Goal: Transaction & Acquisition: Purchase product/service

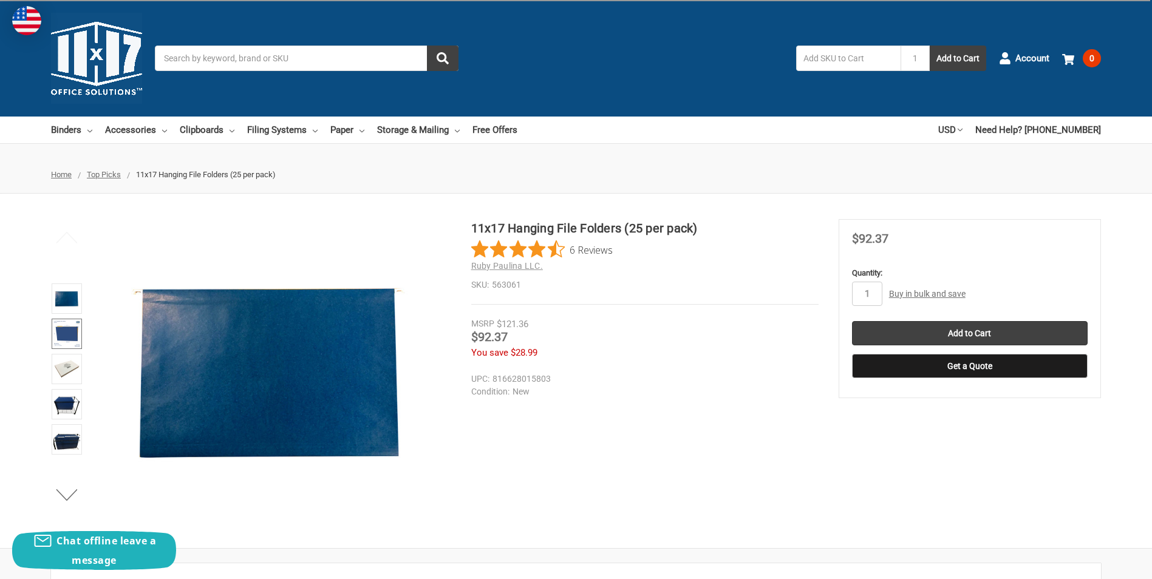
click at [67, 336] on img at bounding box center [66, 334] width 27 height 27
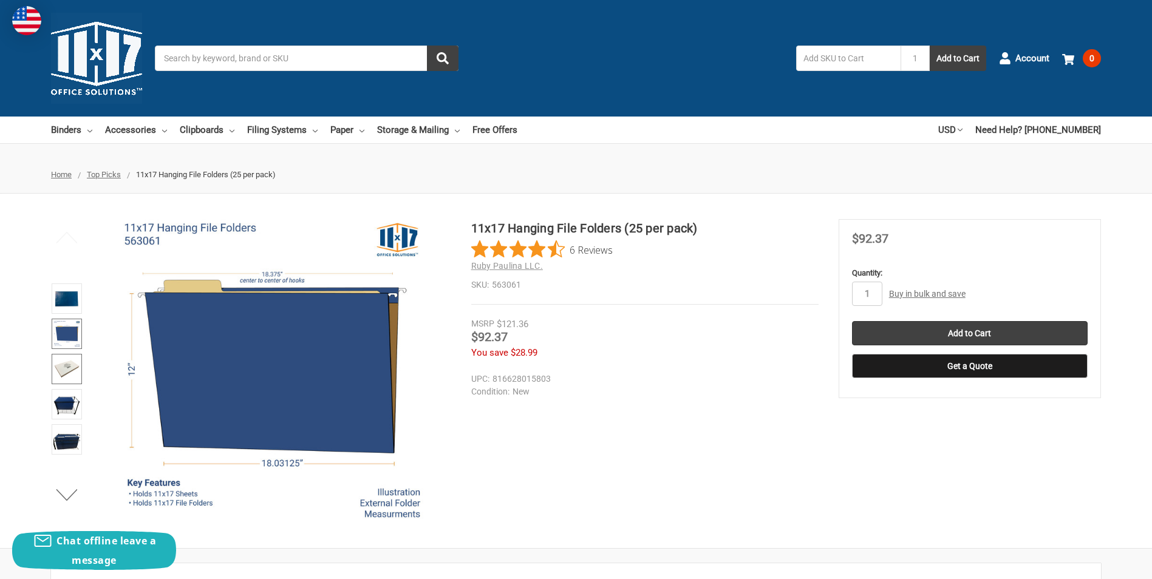
click at [67, 361] on img at bounding box center [66, 369] width 27 height 27
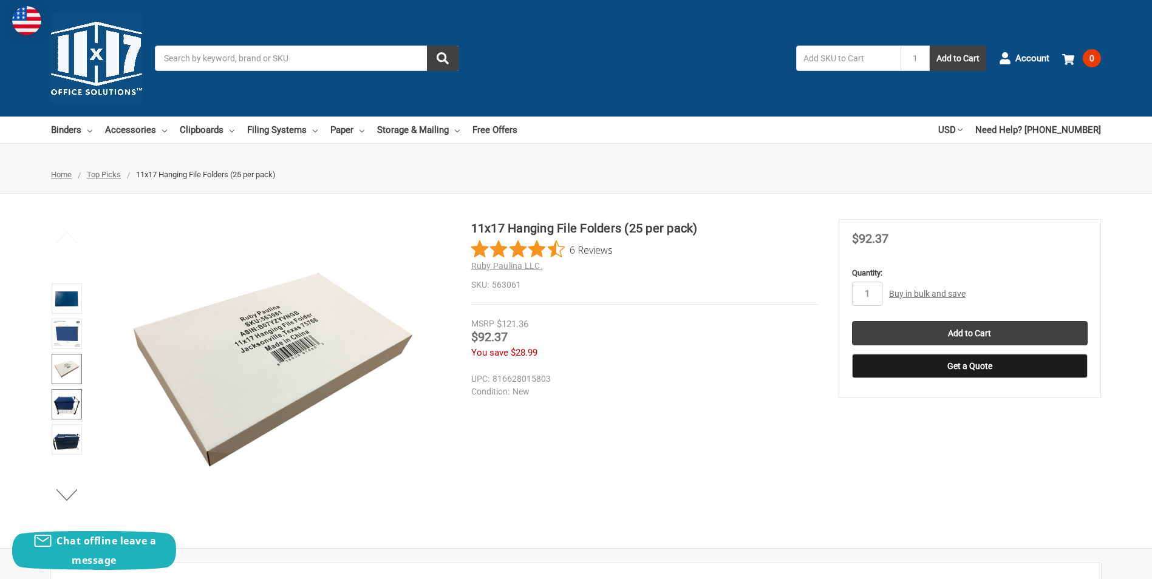
click at [66, 399] on img at bounding box center [66, 404] width 27 height 27
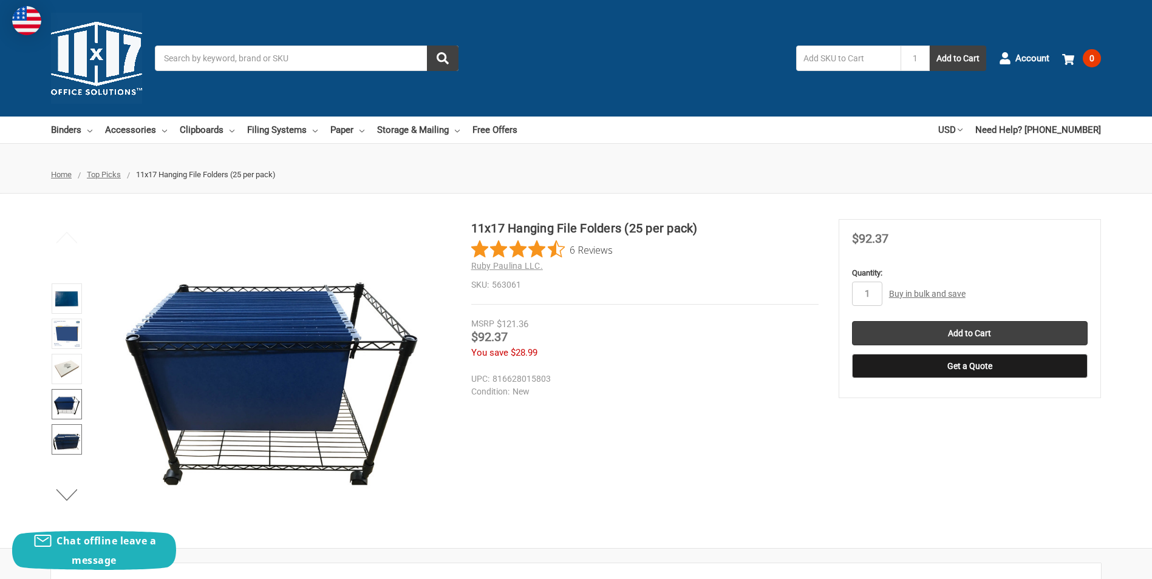
click at [66, 437] on img at bounding box center [66, 439] width 27 height 27
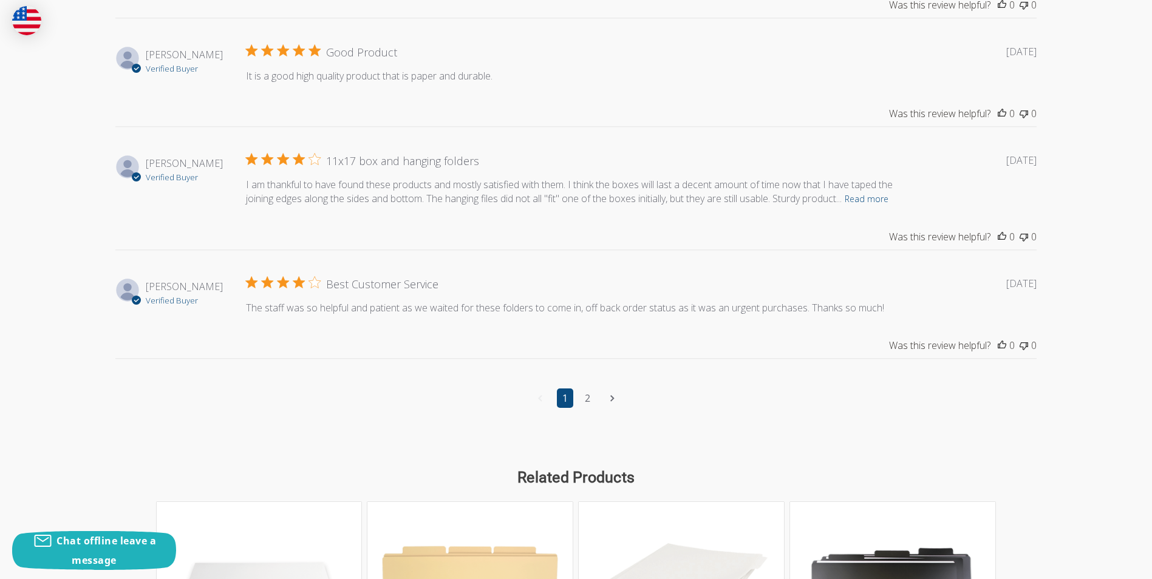
scroll to position [1639, 0]
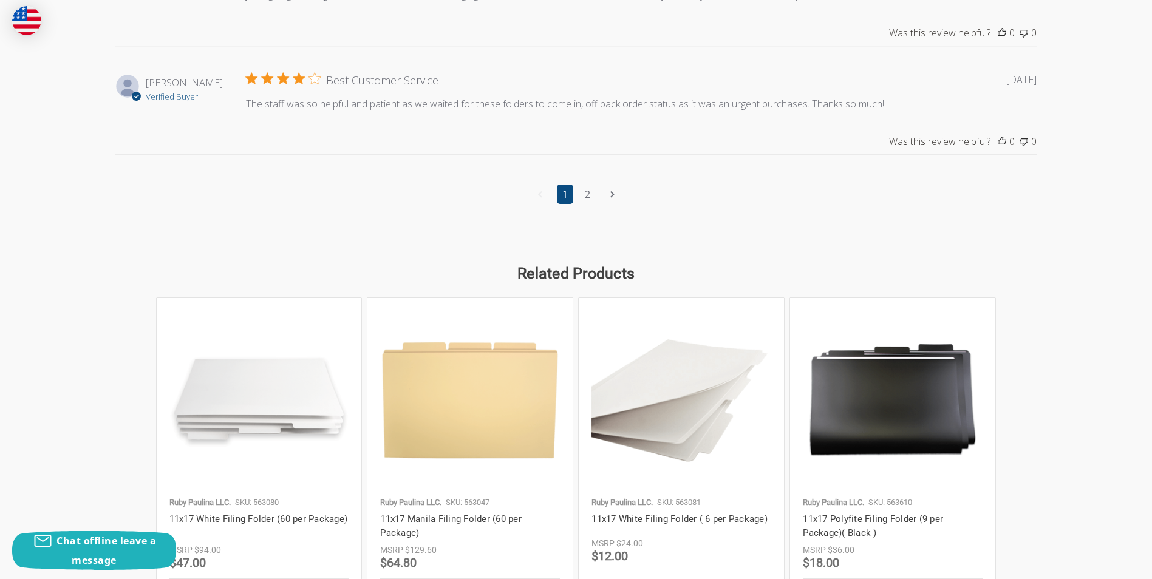
drag, startPoint x: 613, startPoint y: 435, endPoint x: 623, endPoint y: 430, distance: 10.9
